Goal: Task Accomplishment & Management: Manage account settings

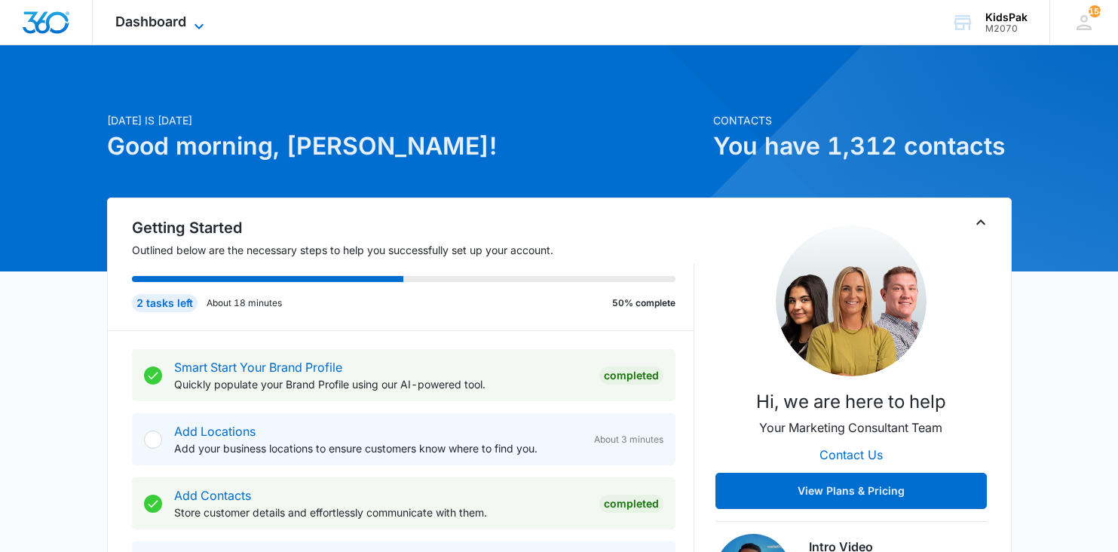
click at [160, 24] on span "Dashboard" at bounding box center [150, 22] width 71 height 16
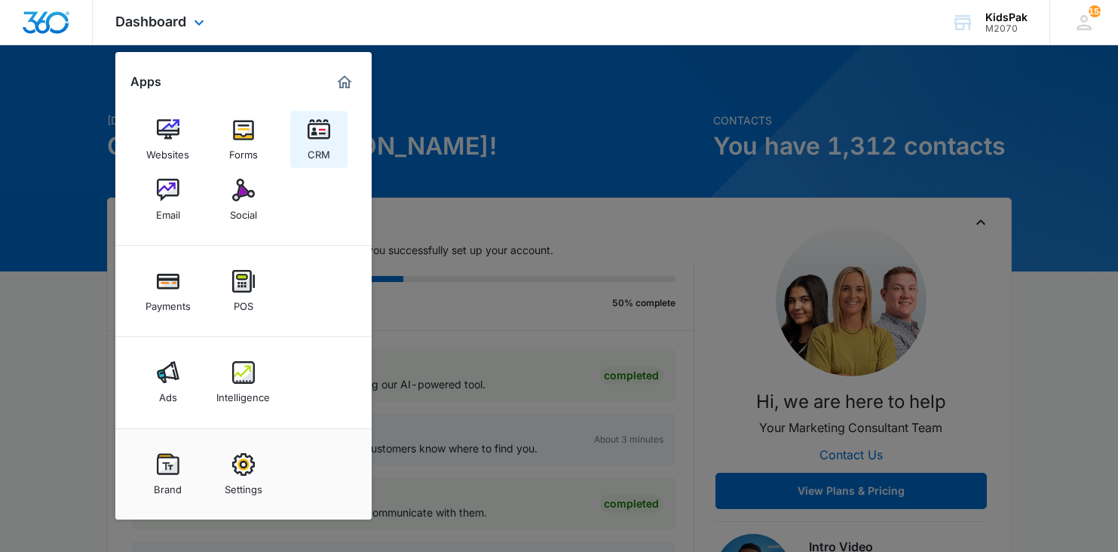
click at [320, 124] on img at bounding box center [319, 129] width 23 height 23
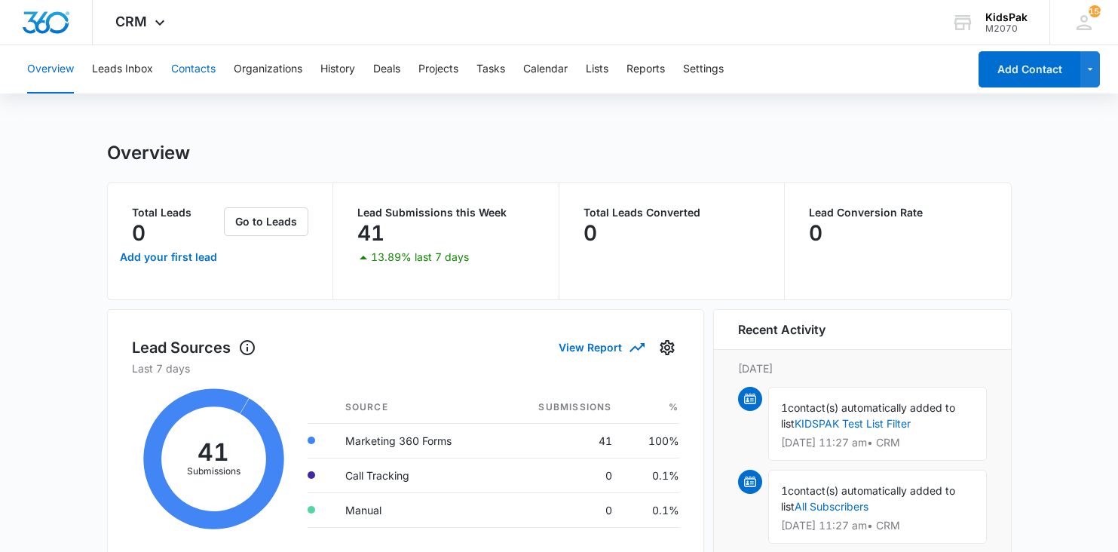
click at [191, 68] on button "Contacts" at bounding box center [193, 69] width 44 height 48
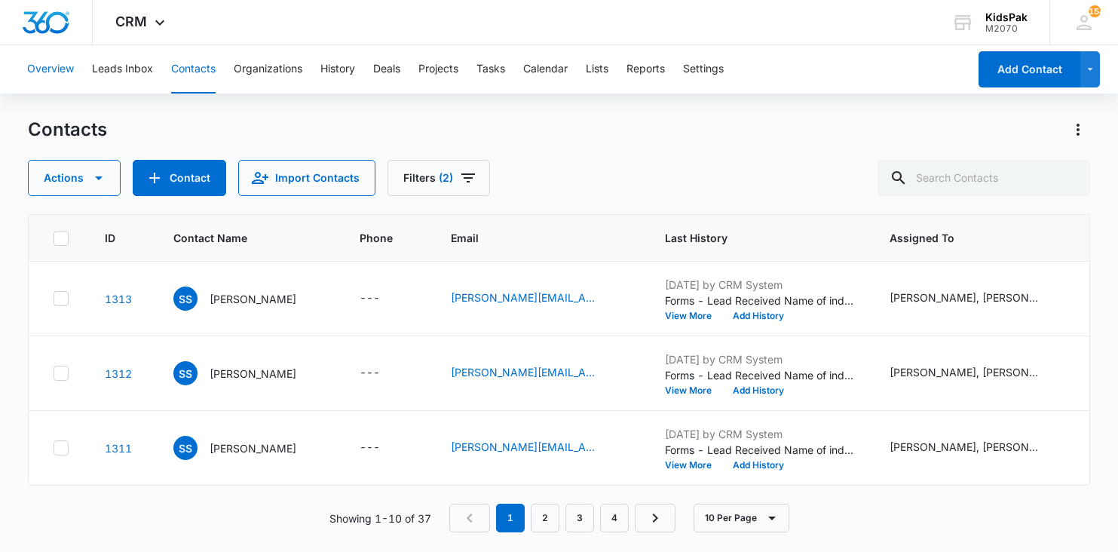
click at [54, 71] on button "Overview" at bounding box center [50, 69] width 47 height 48
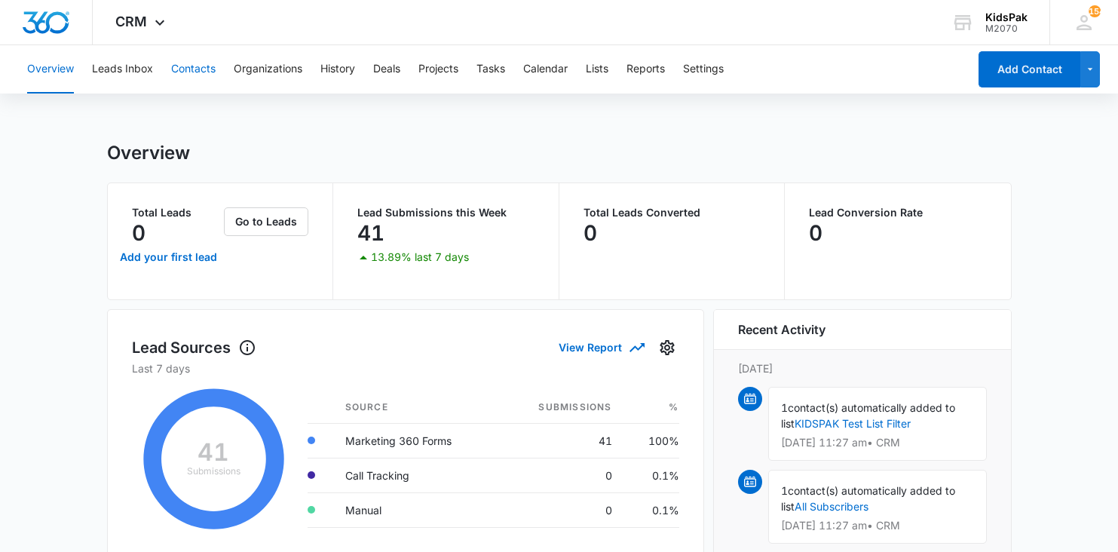
click at [193, 72] on button "Contacts" at bounding box center [193, 69] width 44 height 48
